Goal: Task Accomplishment & Management: Manage account settings

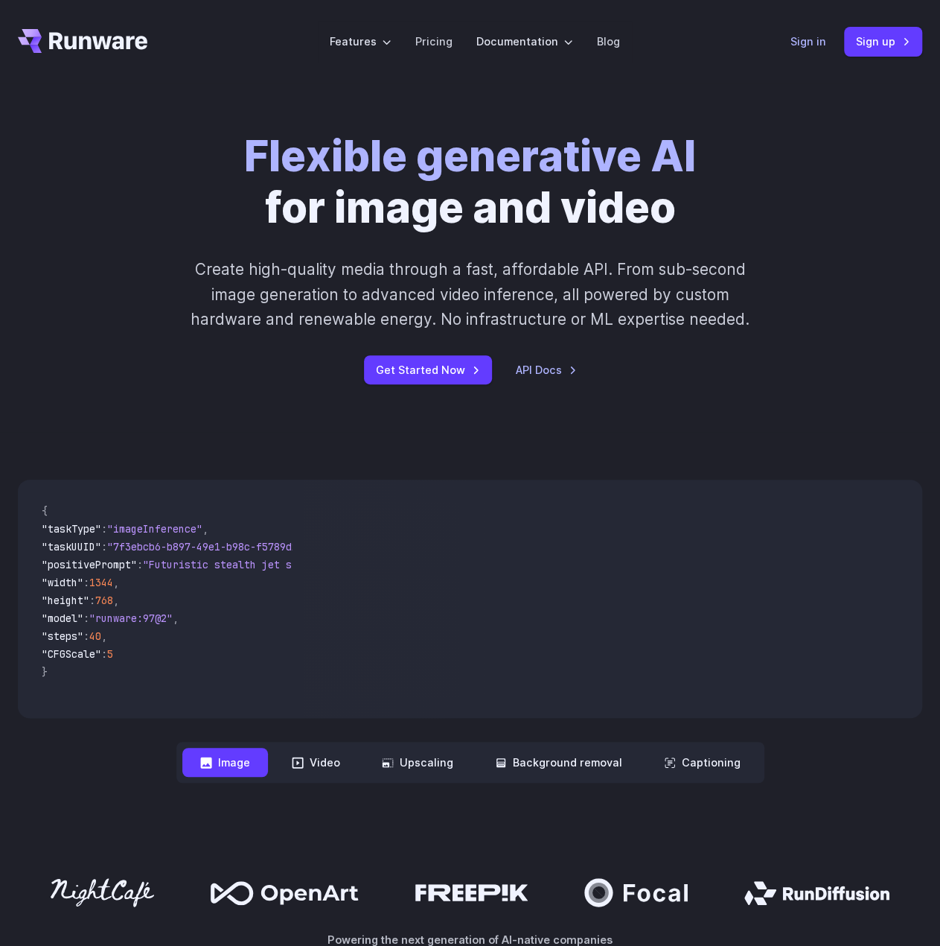
click at [795, 49] on link "Sign in" at bounding box center [809, 41] width 36 height 17
click at [799, 44] on link "Sign in" at bounding box center [809, 41] width 36 height 17
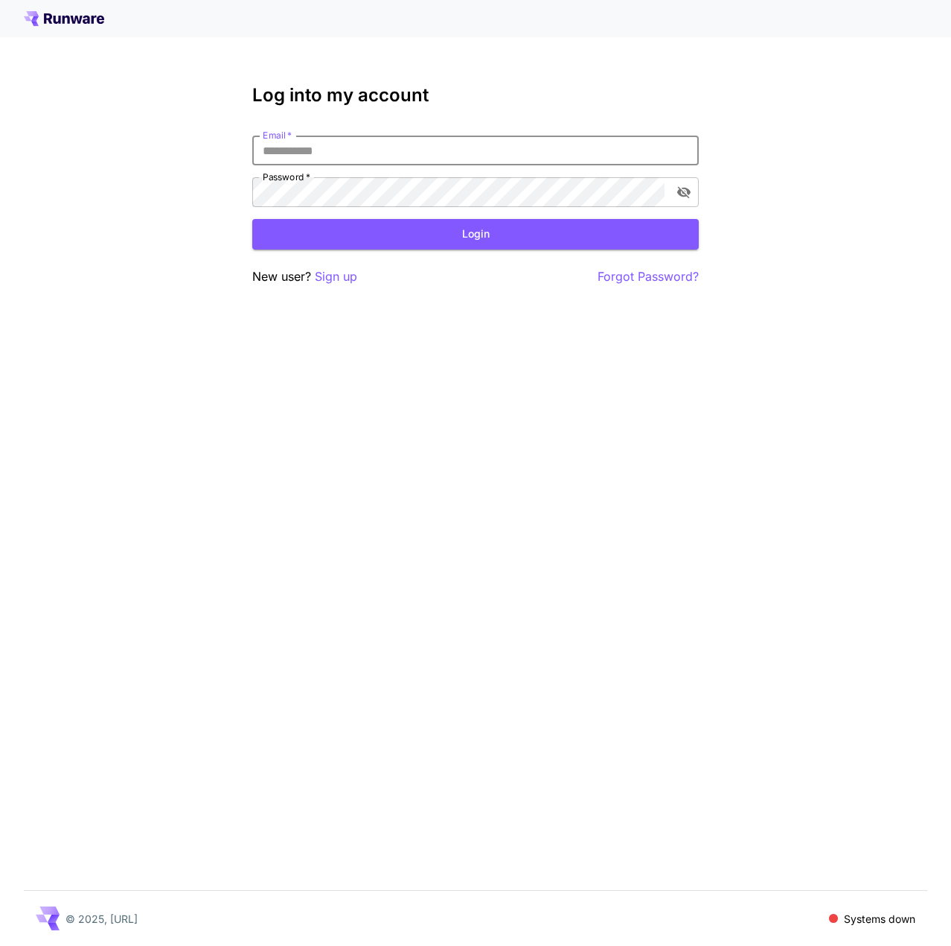
click at [487, 159] on input "Email   *" at bounding box center [475, 150] width 447 height 30
type input "**********"
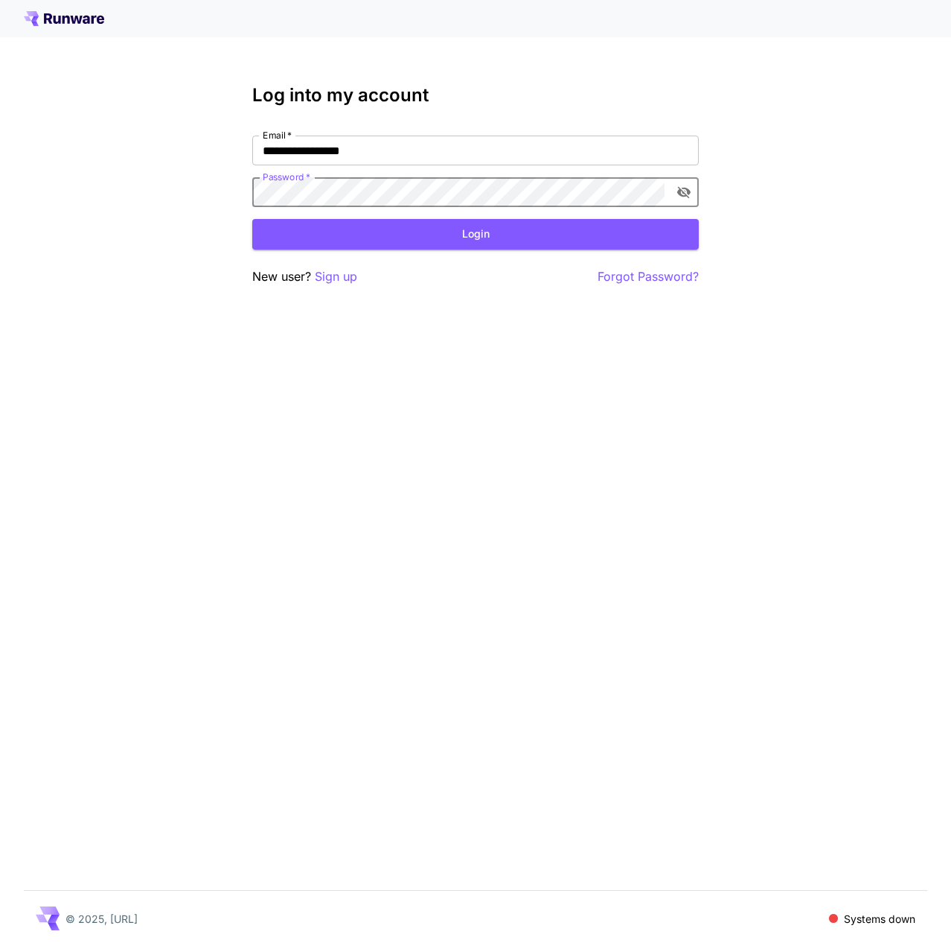
click button "Login" at bounding box center [475, 234] width 447 height 31
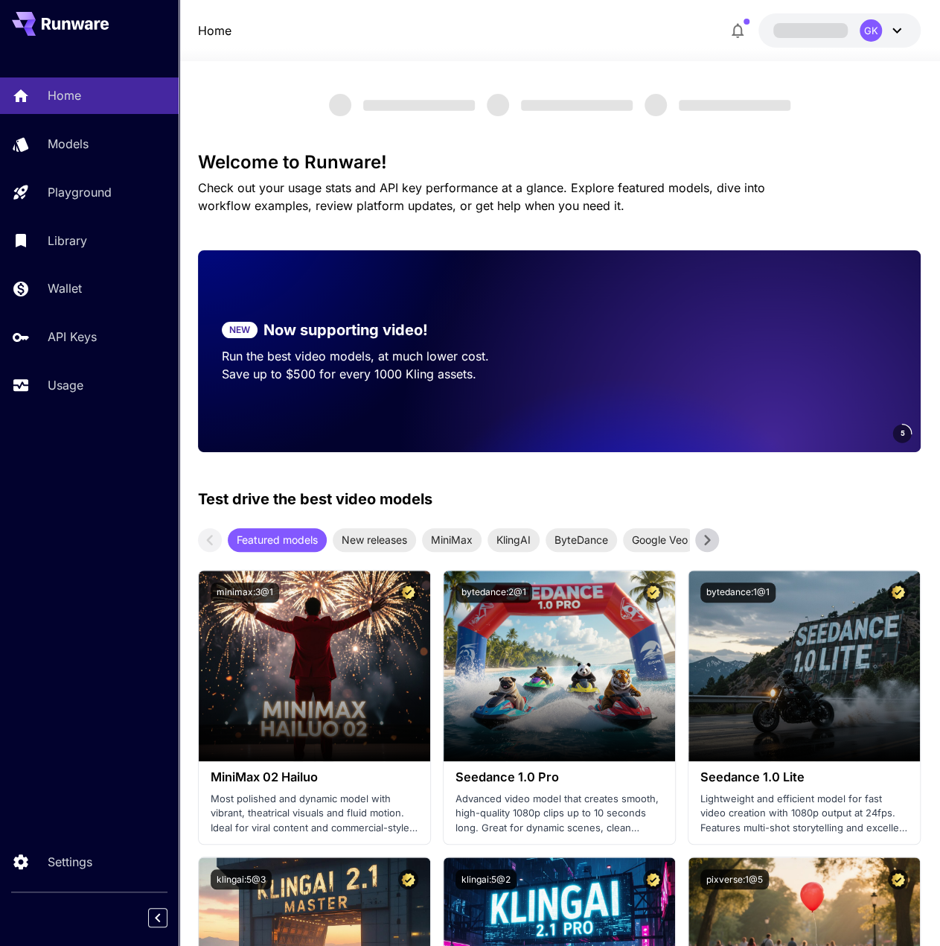
drag, startPoint x: 48, startPoint y: 363, endPoint x: 53, endPoint y: 377, distance: 15.8
click at [48, 366] on div "Home Models Playground Library Wallet API Keys Usage" at bounding box center [89, 239] width 179 height 325
click at [53, 377] on p "Usage" at bounding box center [69, 385] width 36 height 18
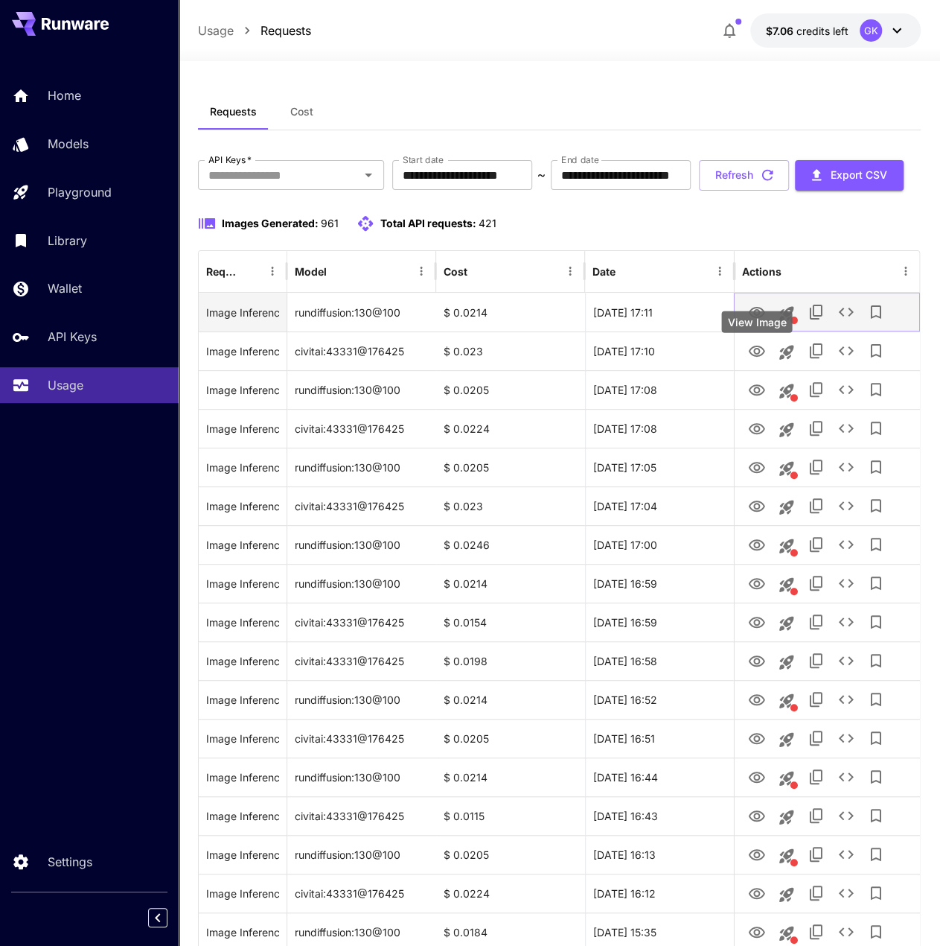
click at [768, 327] on button "View Image" at bounding box center [757, 311] width 30 height 31
click at [747, 191] on div "**********" at bounding box center [560, 175] width 724 height 31
click at [699, 191] on button "Refresh" at bounding box center [744, 175] width 90 height 31
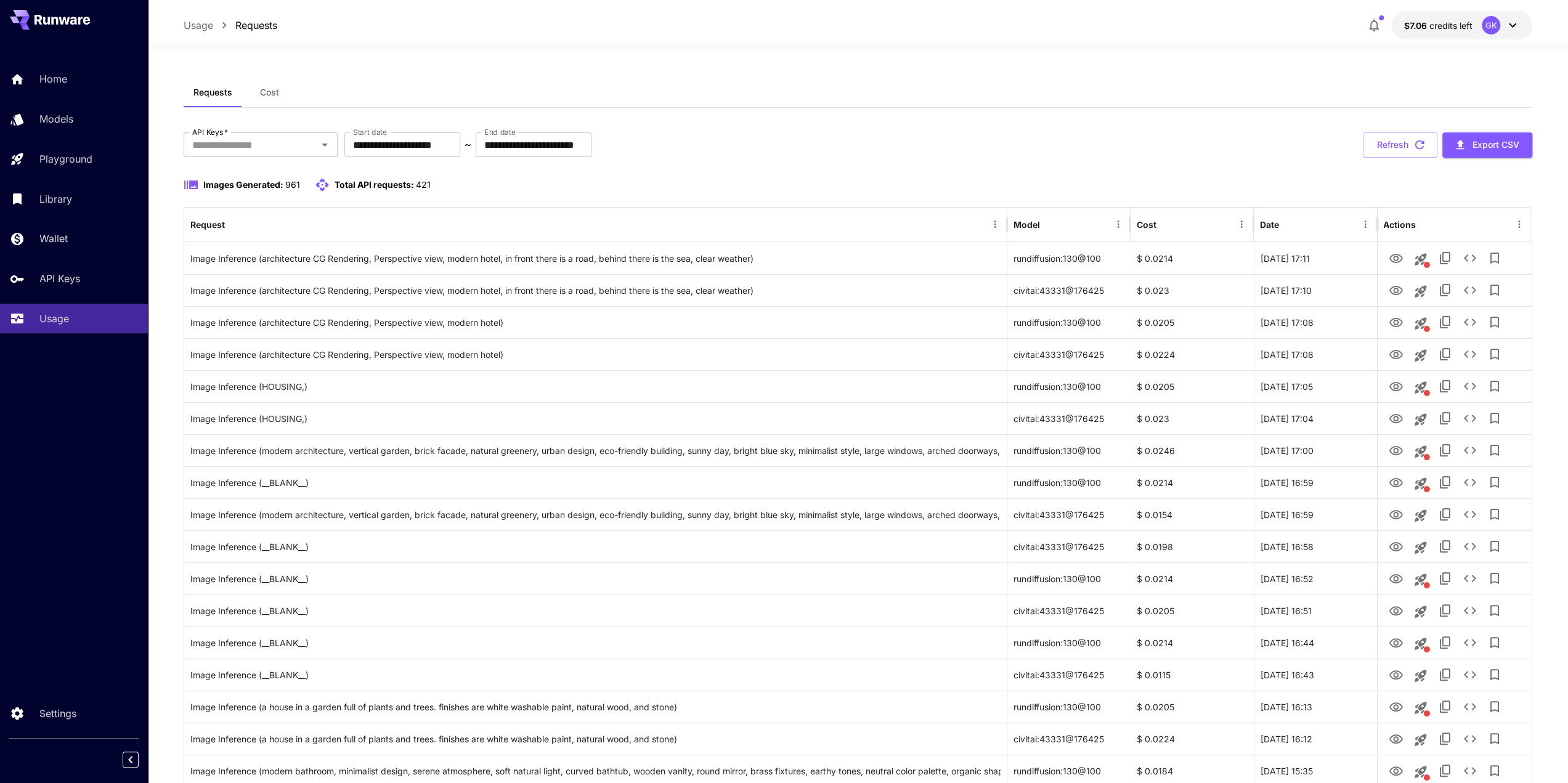
click at [787, 191] on div "Images Generated: 961 Total API requests: 421" at bounding box center [858, 185] width 1349 height 15
click at [787, 253] on icon "View Image" at bounding box center [1395, 259] width 15 height 15
click at [787, 392] on icon "View Image" at bounding box center [1395, 387] width 15 height 15
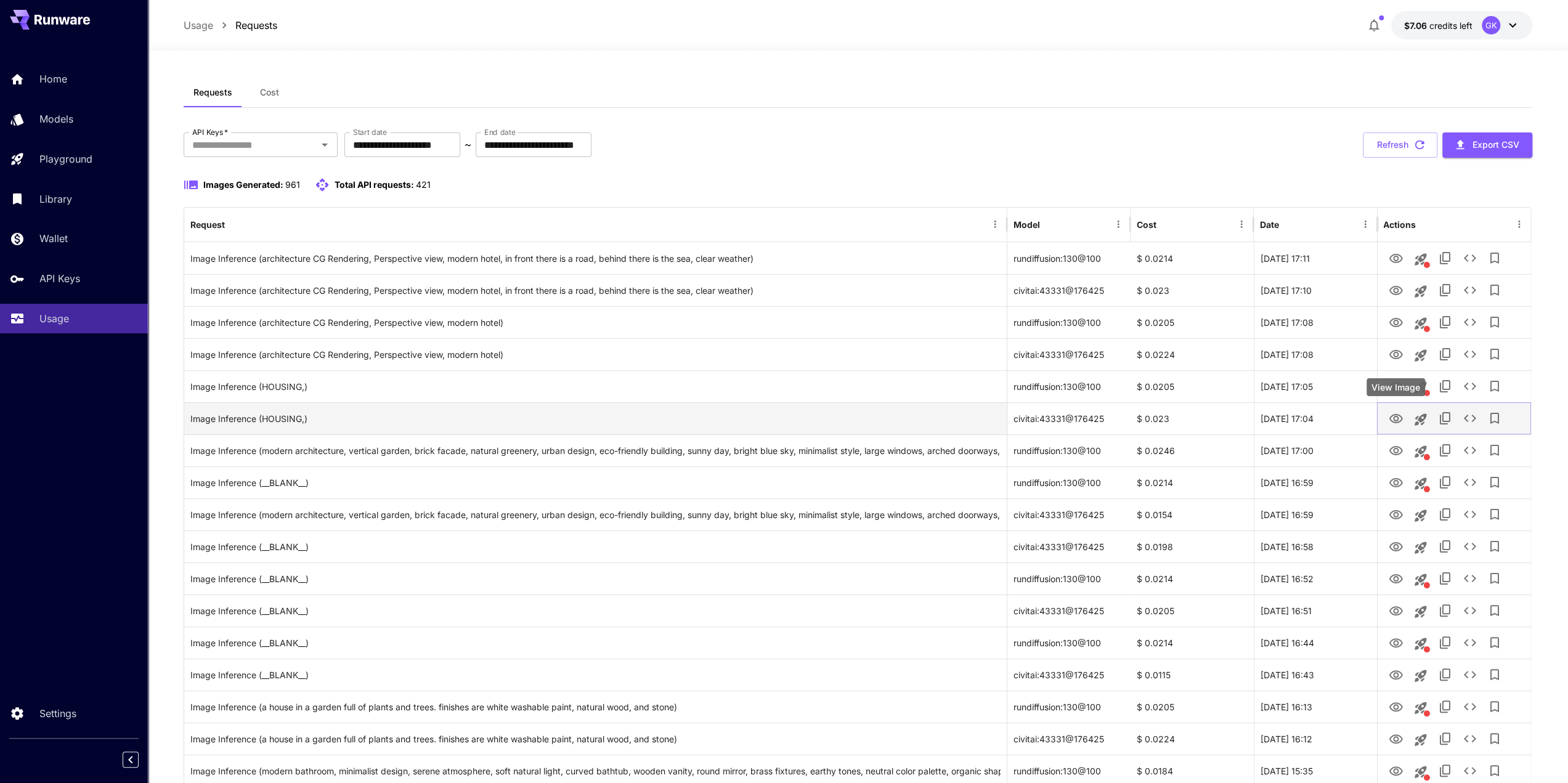
click at [787, 414] on button "View Image" at bounding box center [1395, 418] width 25 height 26
click at [787, 416] on icon "View Image" at bounding box center [1395, 419] width 15 height 15
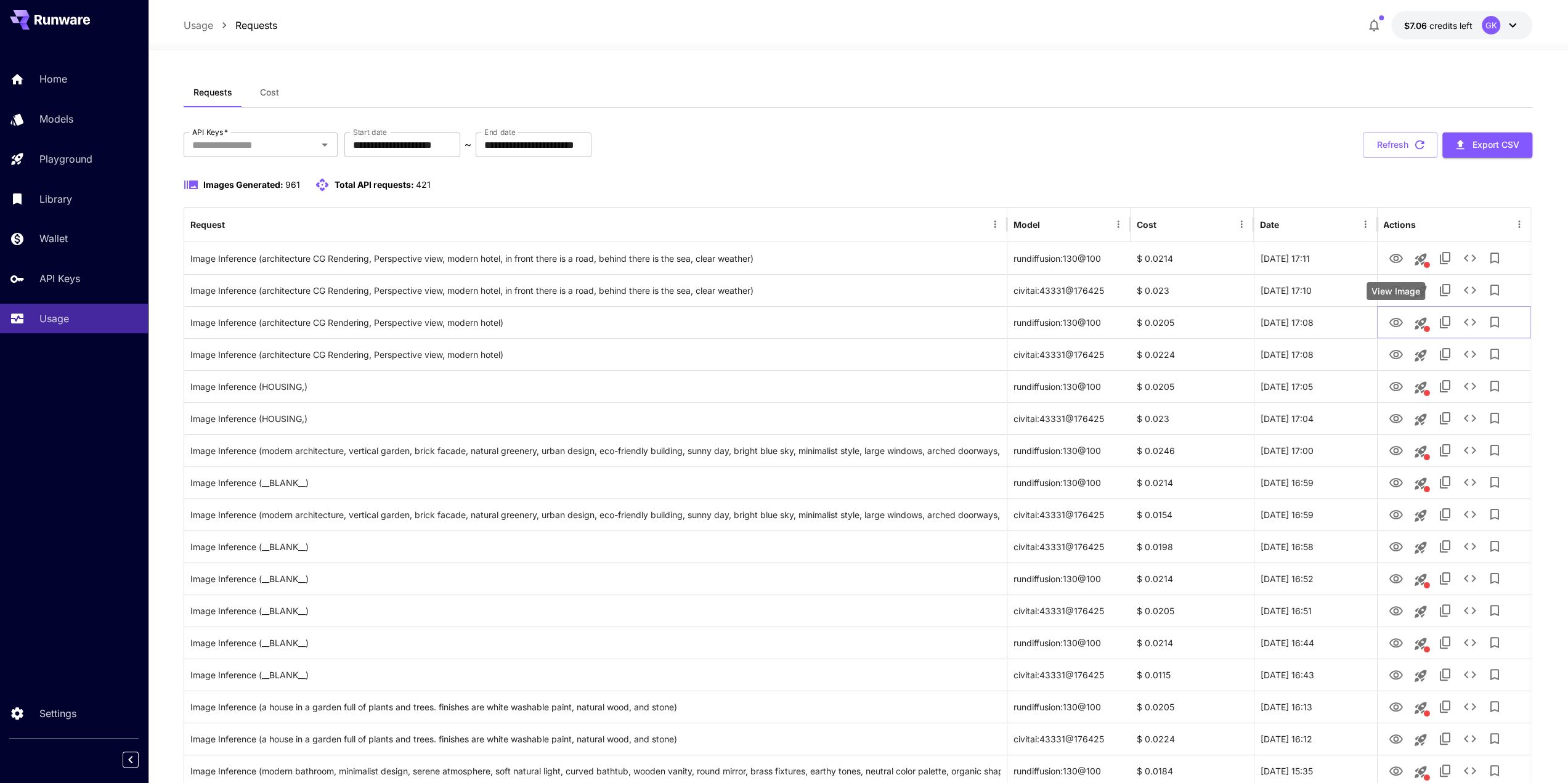
click at [787, 291] on div "View Image" at bounding box center [1395, 291] width 59 height 18
click at [787, 151] on div "**********" at bounding box center [858, 145] width 1349 height 26
click at [787, 286] on icon "View Image" at bounding box center [1395, 291] width 15 height 15
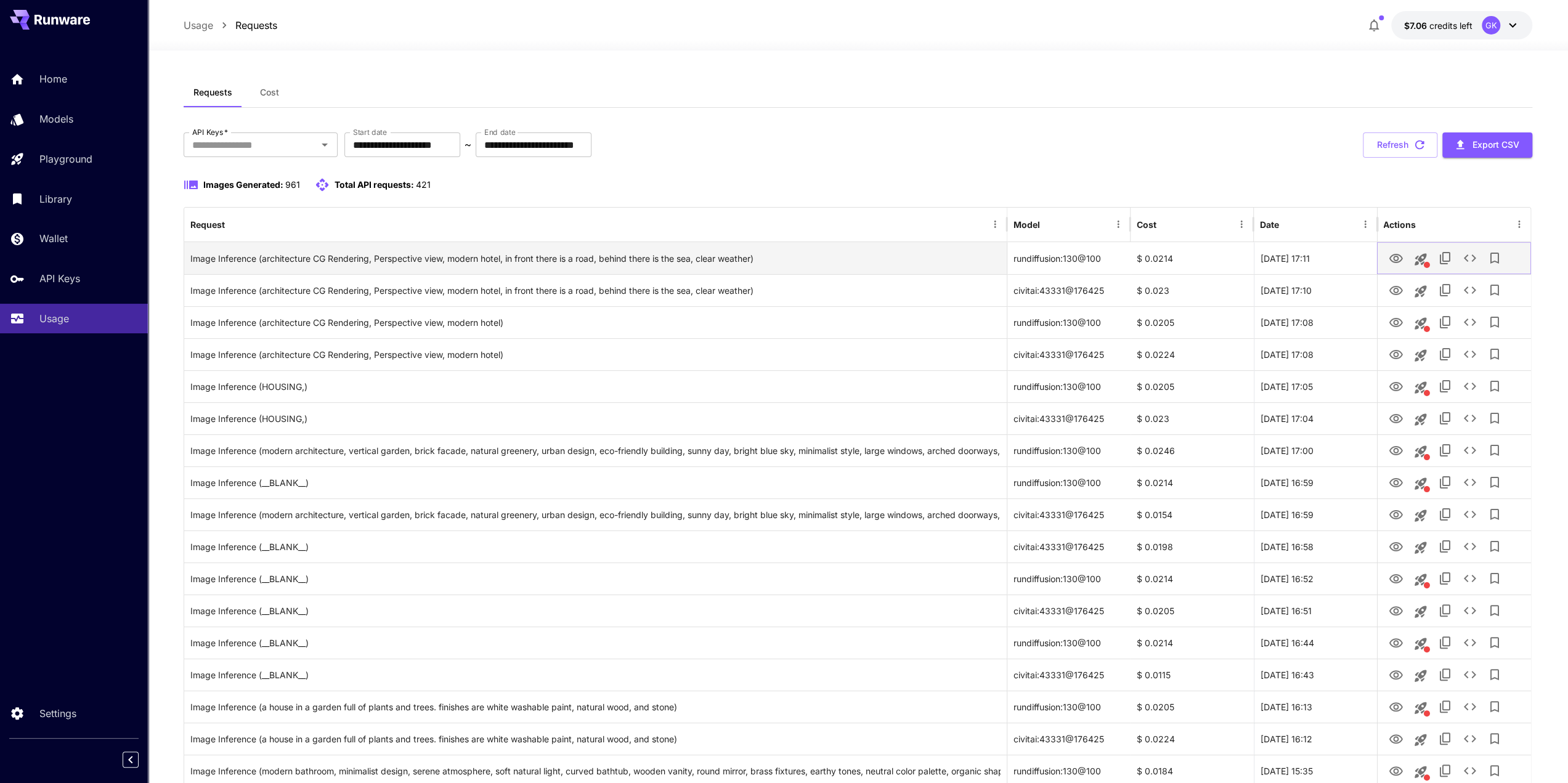
click at [787, 257] on icon "View Image" at bounding box center [1395, 258] width 13 height 9
